Goal: Task Accomplishment & Management: Manage account settings

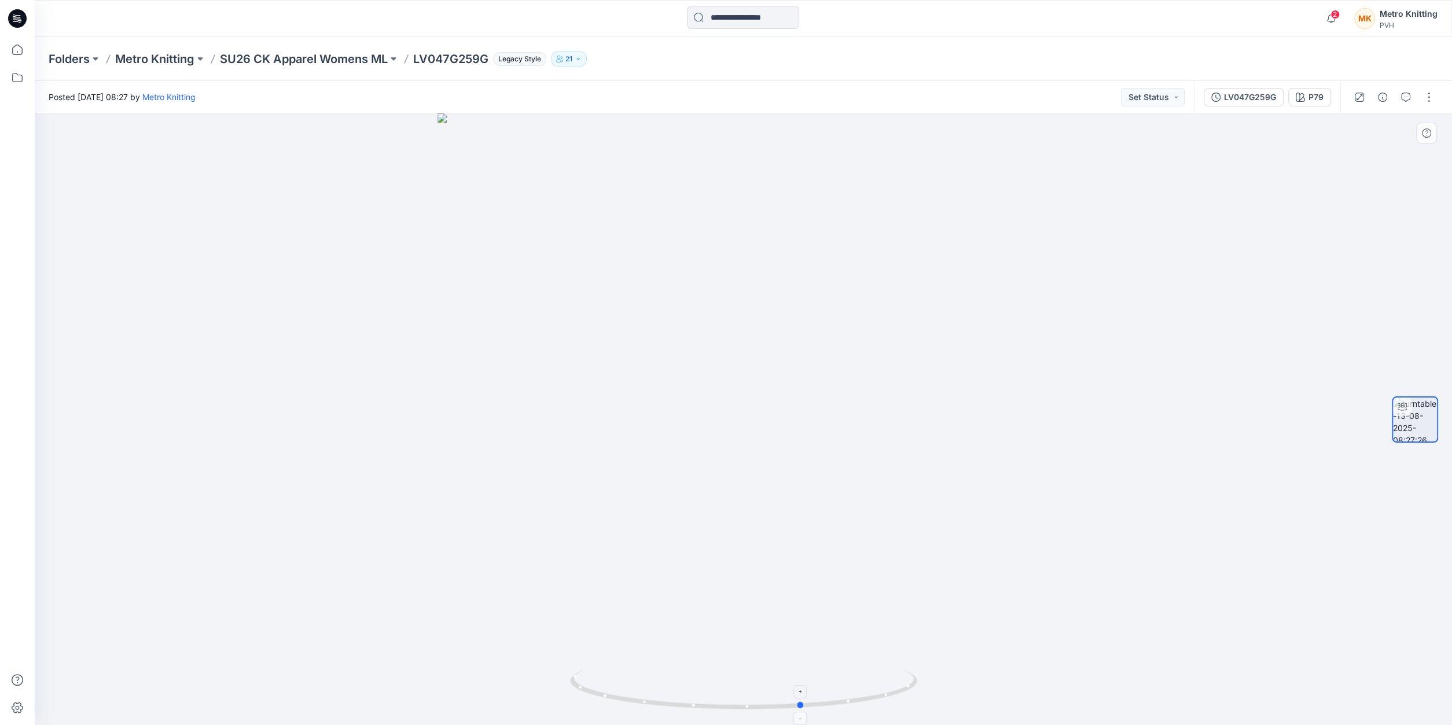
drag, startPoint x: 744, startPoint y: 709, endPoint x: 803, endPoint y: 692, distance: 61.4
click at [803, 692] on icon at bounding box center [745, 690] width 350 height 43
click at [1235, 100] on div "LV047G259G" at bounding box center [1250, 97] width 52 height 13
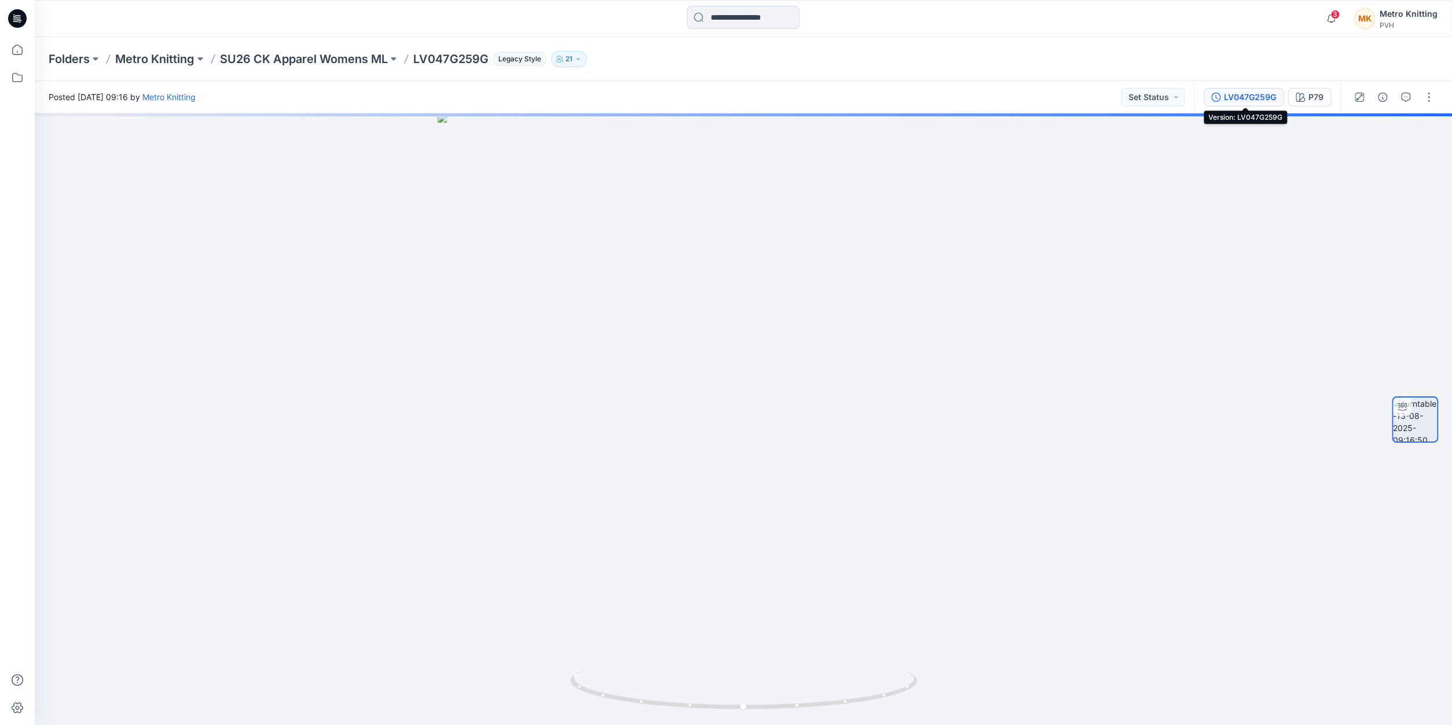
click at [1248, 97] on div "LV047G259G" at bounding box center [1250, 97] width 52 height 13
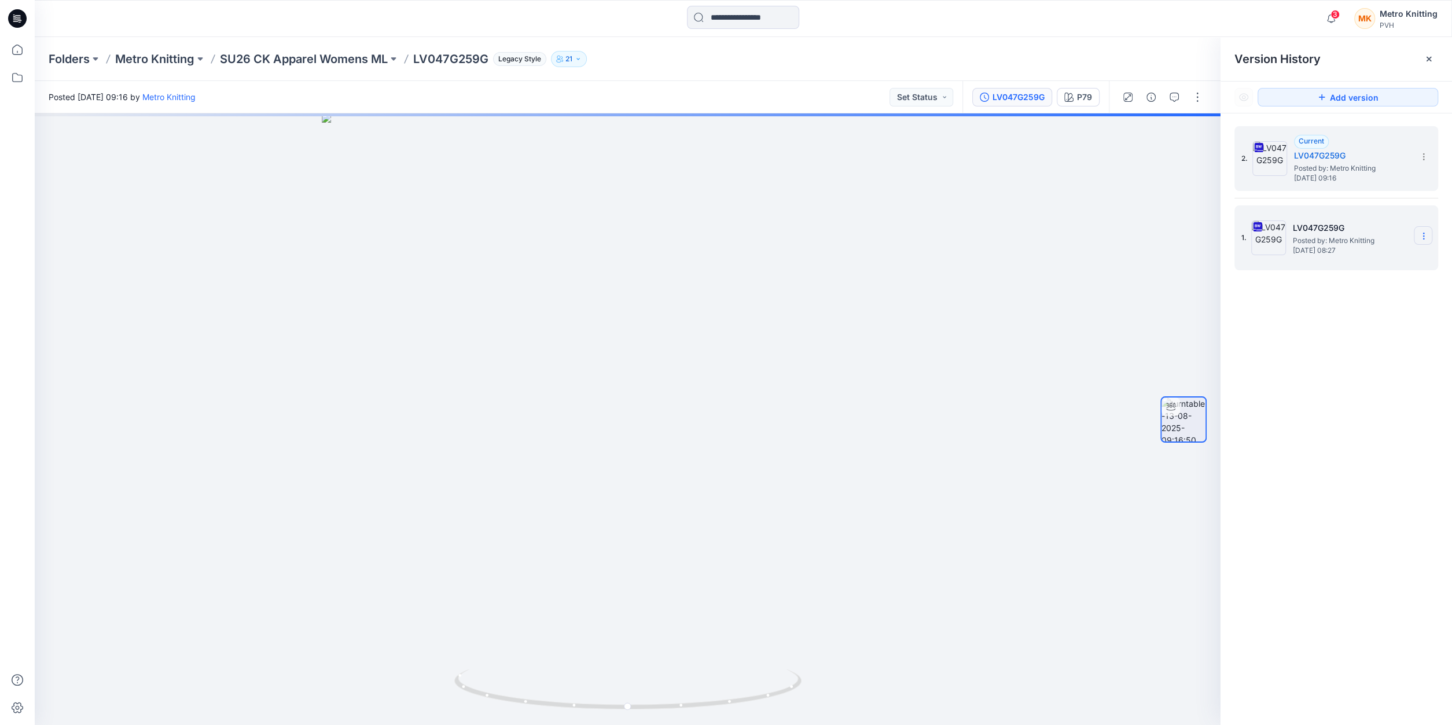
click at [1421, 236] on icon at bounding box center [1423, 236] width 9 height 9
click at [1331, 359] on span "Delete Version" at bounding box center [1344, 356] width 54 height 14
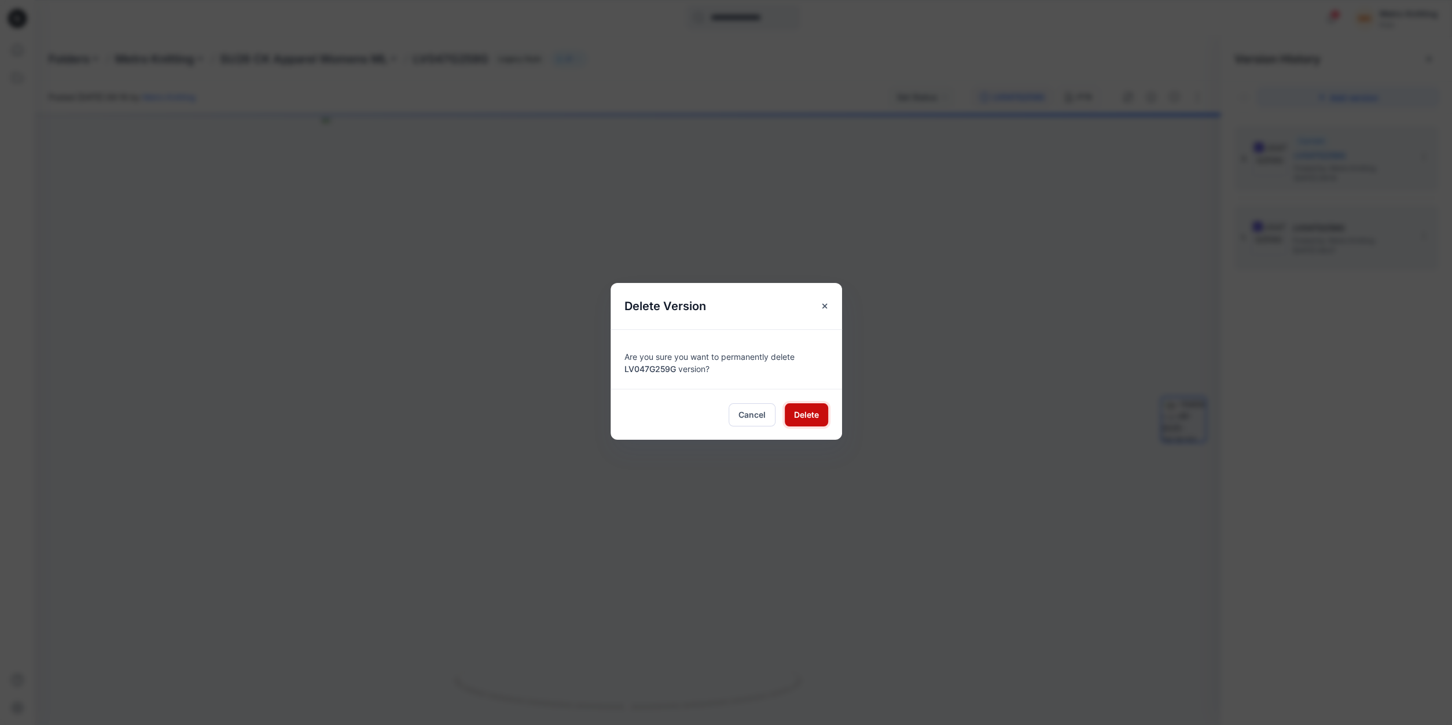
click at [807, 416] on span "Delete" at bounding box center [806, 415] width 25 height 12
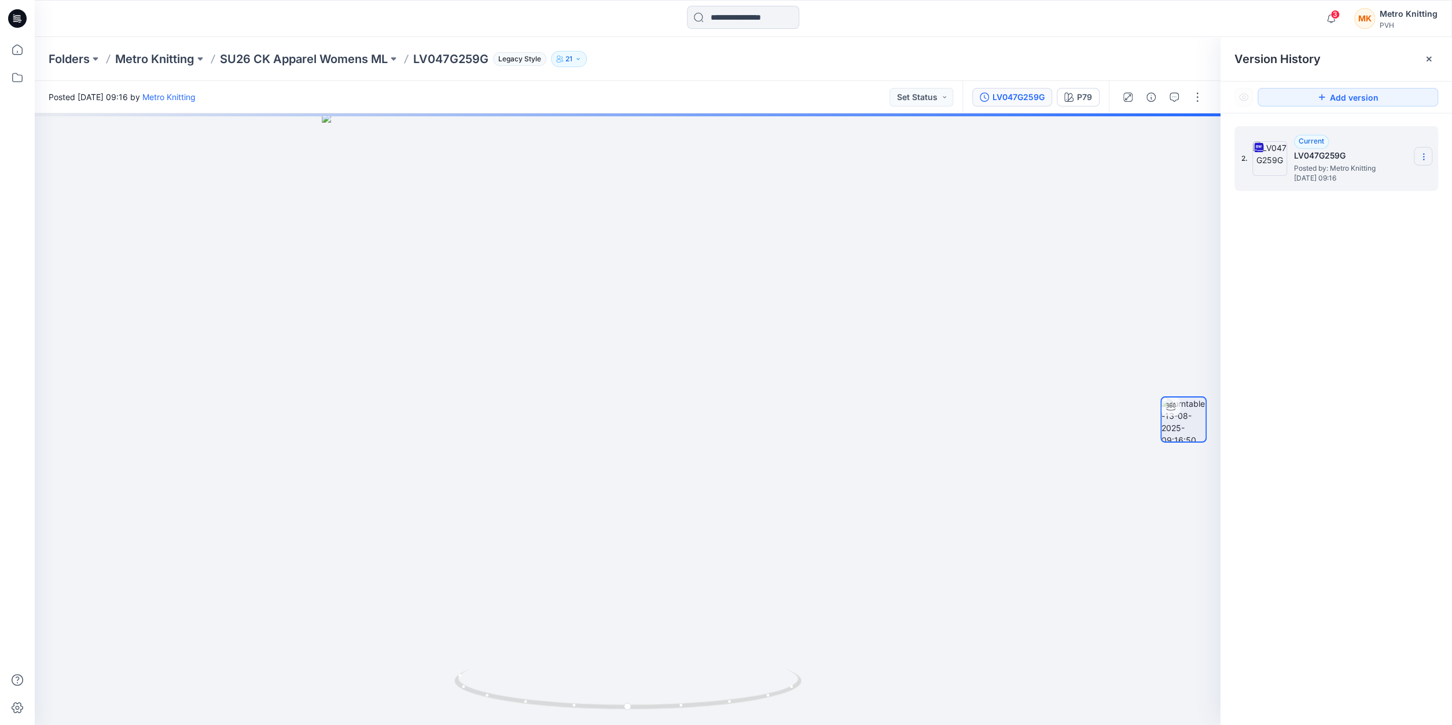
click at [1422, 157] on icon at bounding box center [1423, 156] width 9 height 9
click at [1100, 63] on div "Folders Metro Knitting SU26 CK Apparel Womens ML LV047G259G Legacy Style 21" at bounding box center [698, 59] width 1299 height 16
click at [1426, 58] on icon at bounding box center [1428, 58] width 9 height 9
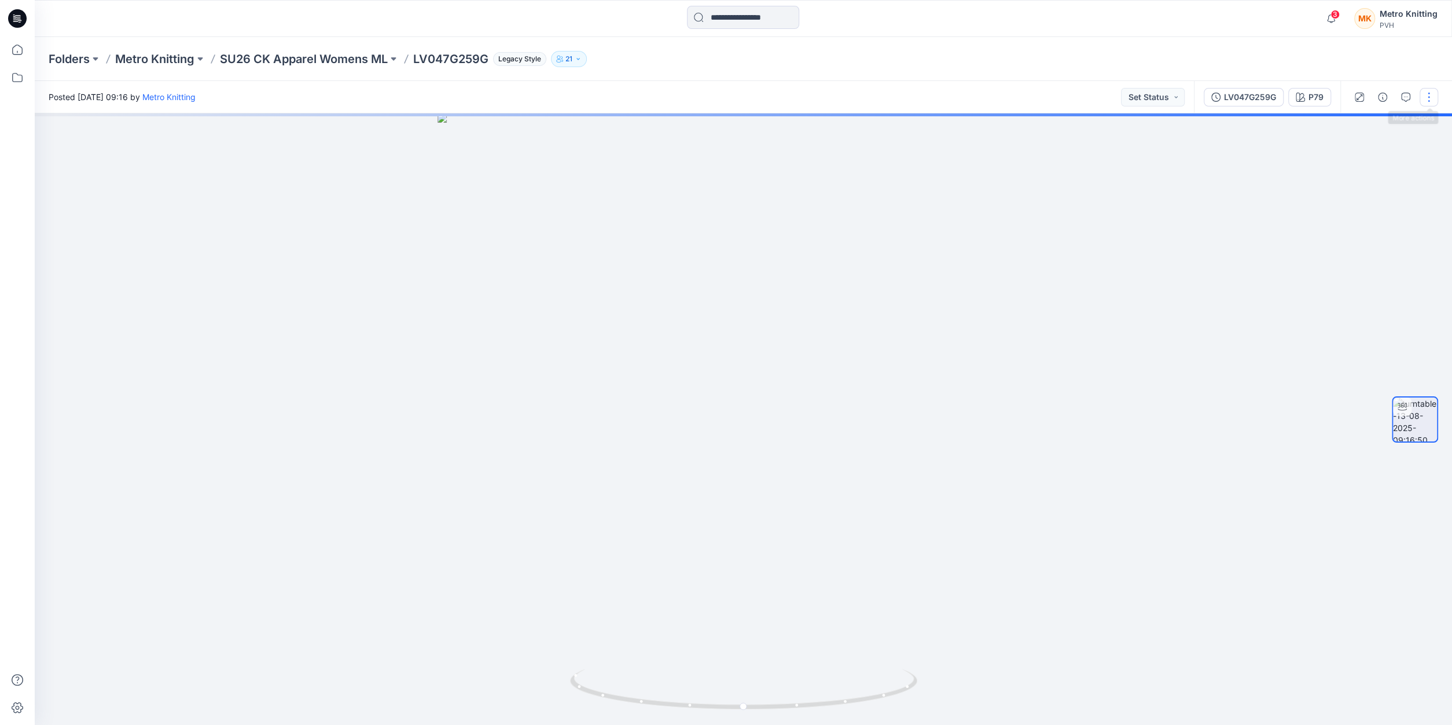
click at [1428, 93] on button "button" at bounding box center [1429, 97] width 19 height 19
click at [1362, 122] on p "Edit" at bounding box center [1355, 124] width 14 height 12
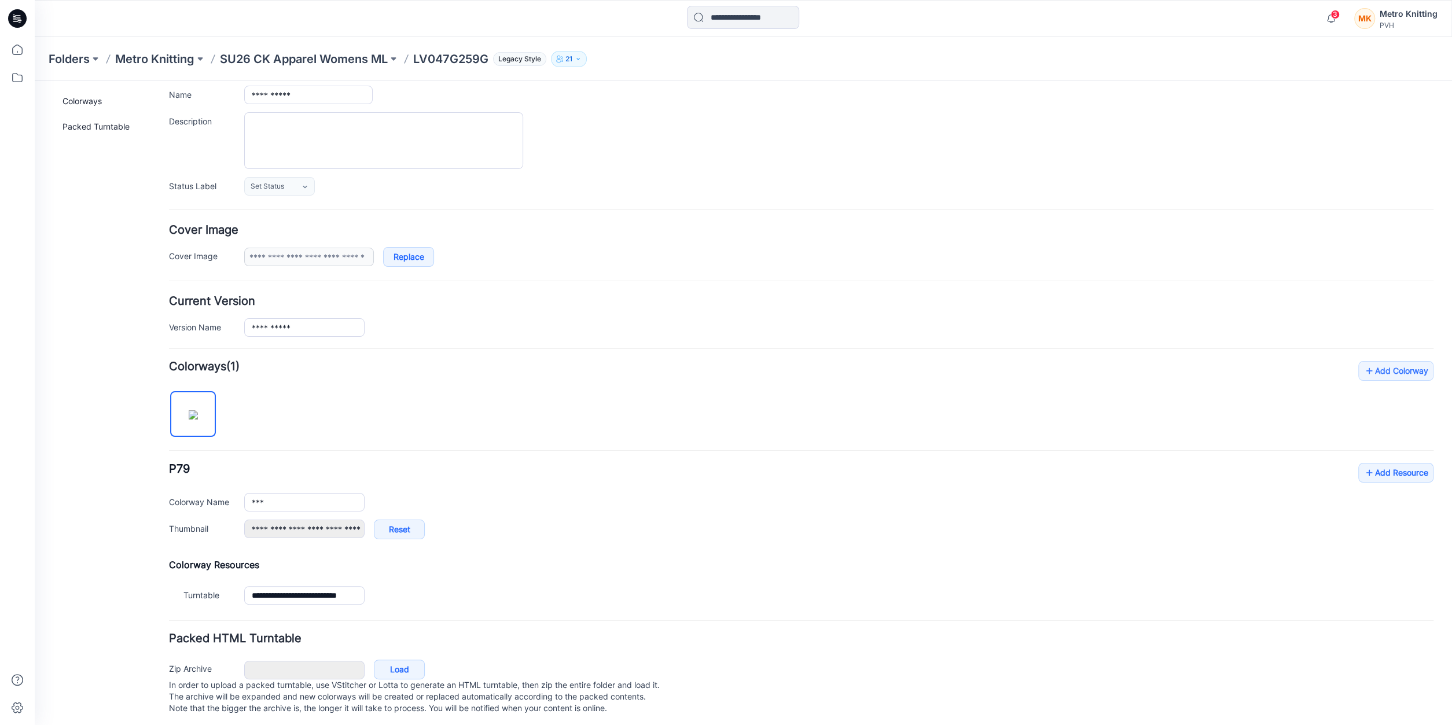
scroll to position [94, 0]
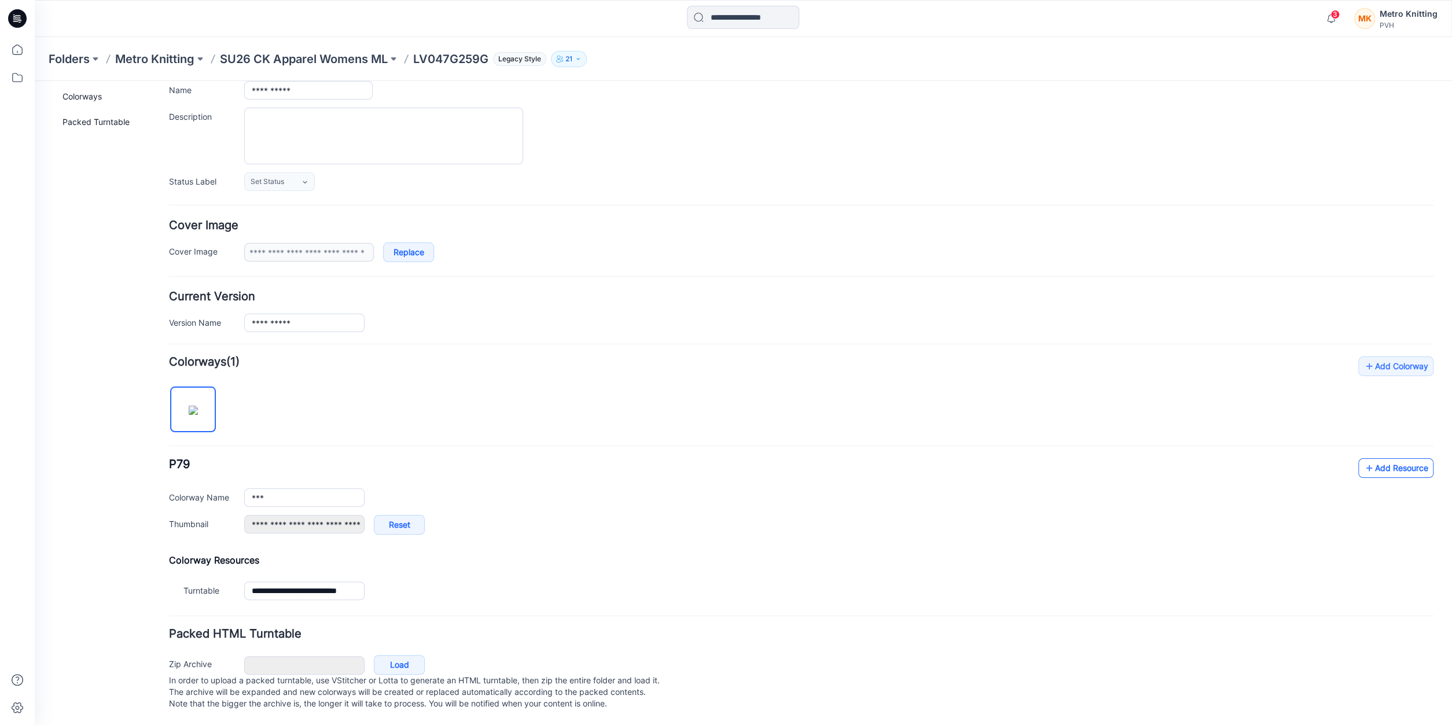
click at [1391, 458] on link "Add Resource" at bounding box center [1396, 468] width 75 height 20
